Goal: Transaction & Acquisition: Subscribe to service/newsletter

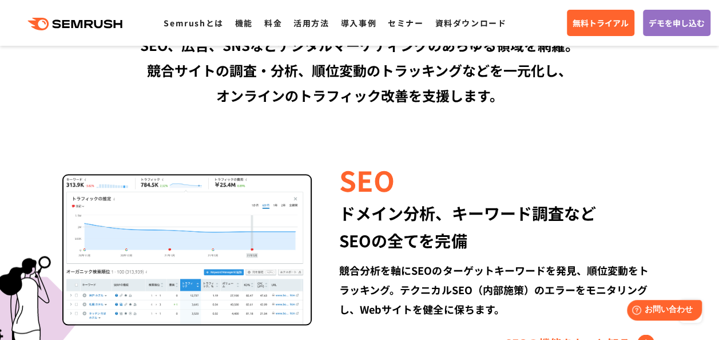
scroll to position [1004, 0]
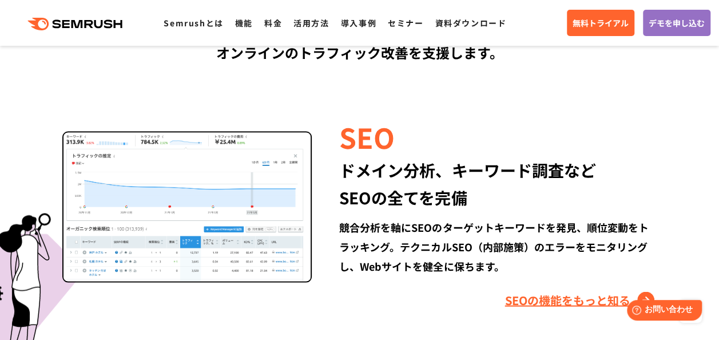
click at [549, 297] on link "SEOの機能をもっと知る" at bounding box center [581, 300] width 152 height 18
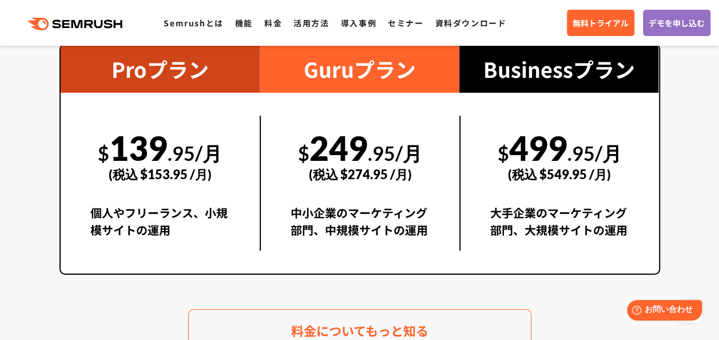
scroll to position [2091, 0]
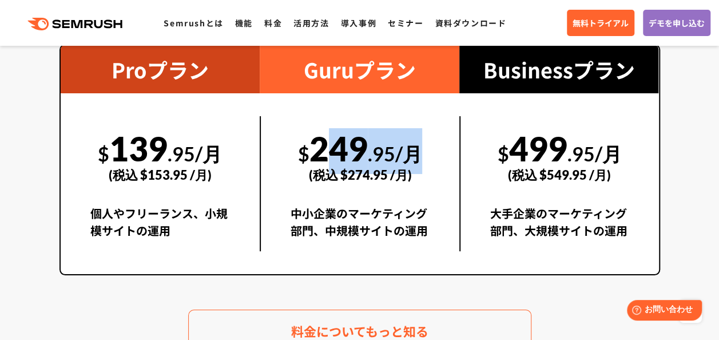
drag, startPoint x: 315, startPoint y: 144, endPoint x: 429, endPoint y: 168, distance: 116.9
click at [429, 168] on div "$ 249 .95/月 (税込 $274.95 /月) 中小企業のマーケティング部門、中規模サイトの運用" at bounding box center [360, 183] width 200 height 135
copy div "249 .95/月"
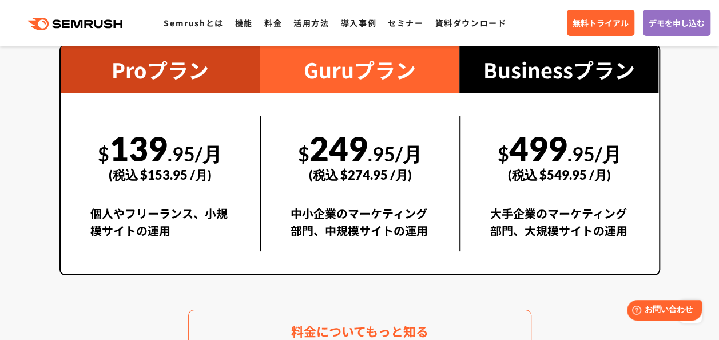
click at [259, 111] on div "$ 139 .95/月 (税込 $153.95 /月) 個人やフリーランス、小規模サイトの運用" at bounding box center [161, 183] width 200 height 181
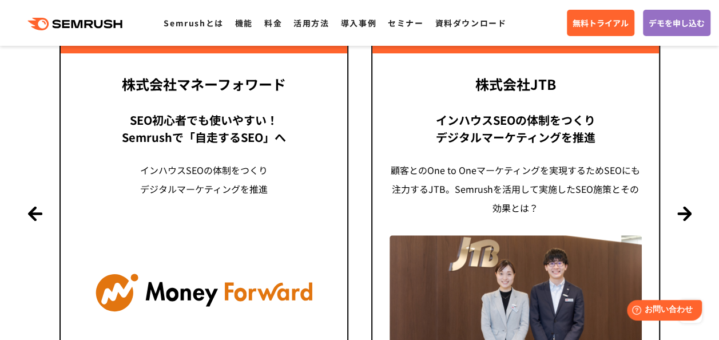
scroll to position [2640, 0]
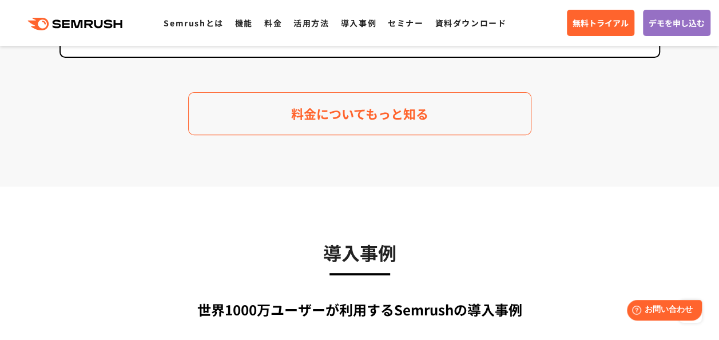
scroll to position [2301, 0]
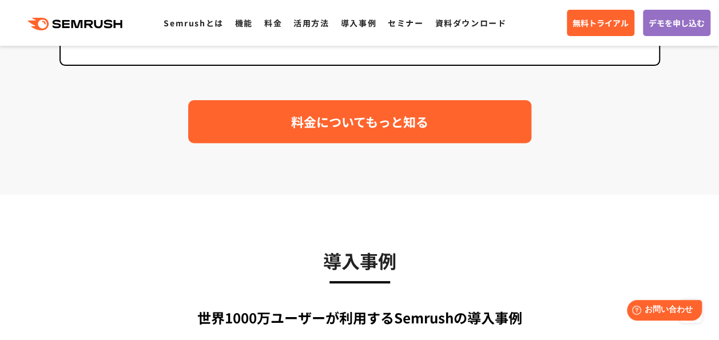
click at [207, 114] on link "料金についてもっと知る" at bounding box center [359, 121] width 343 height 43
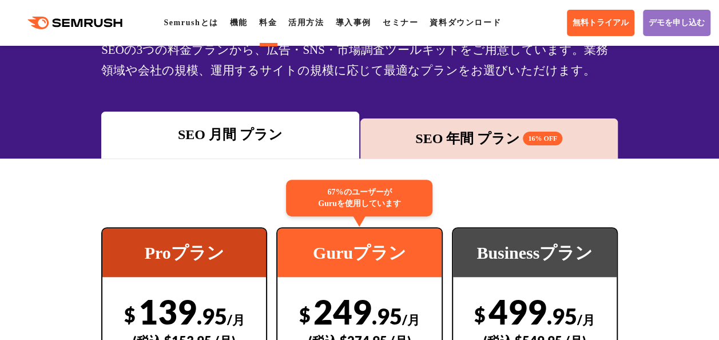
scroll to position [49, 0]
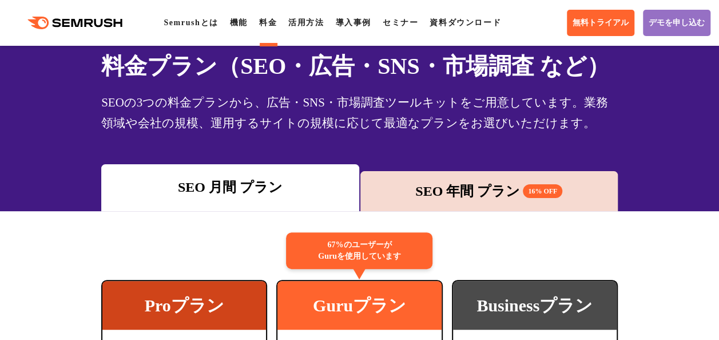
click at [427, 192] on div "SEO 年間 プラン 16% OFF" at bounding box center [489, 191] width 246 height 21
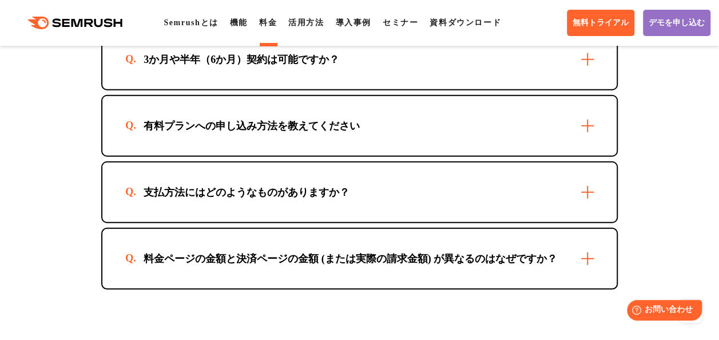
scroll to position [3645, 0]
